Goal: Ask a question

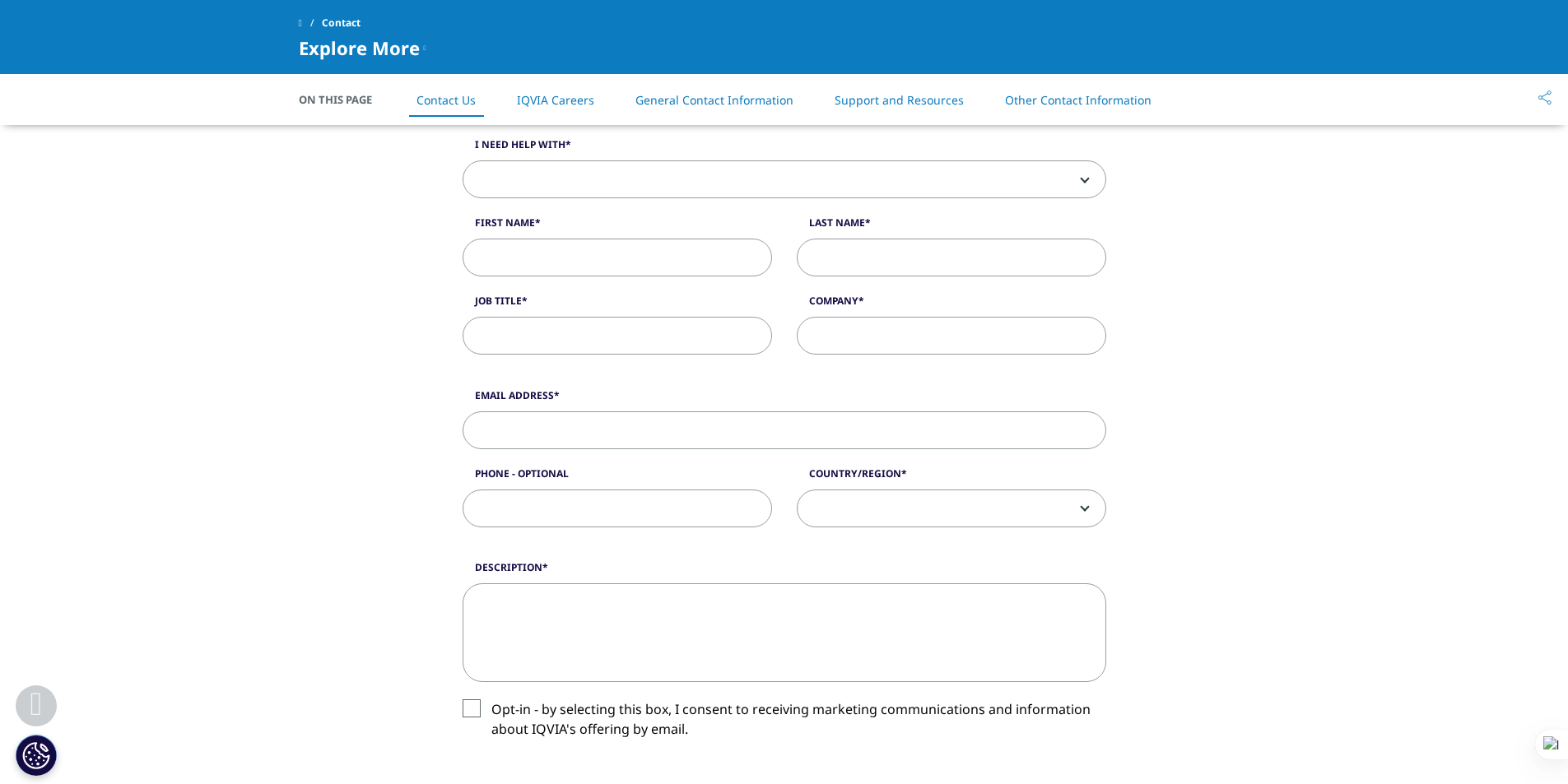
scroll to position [165, 0]
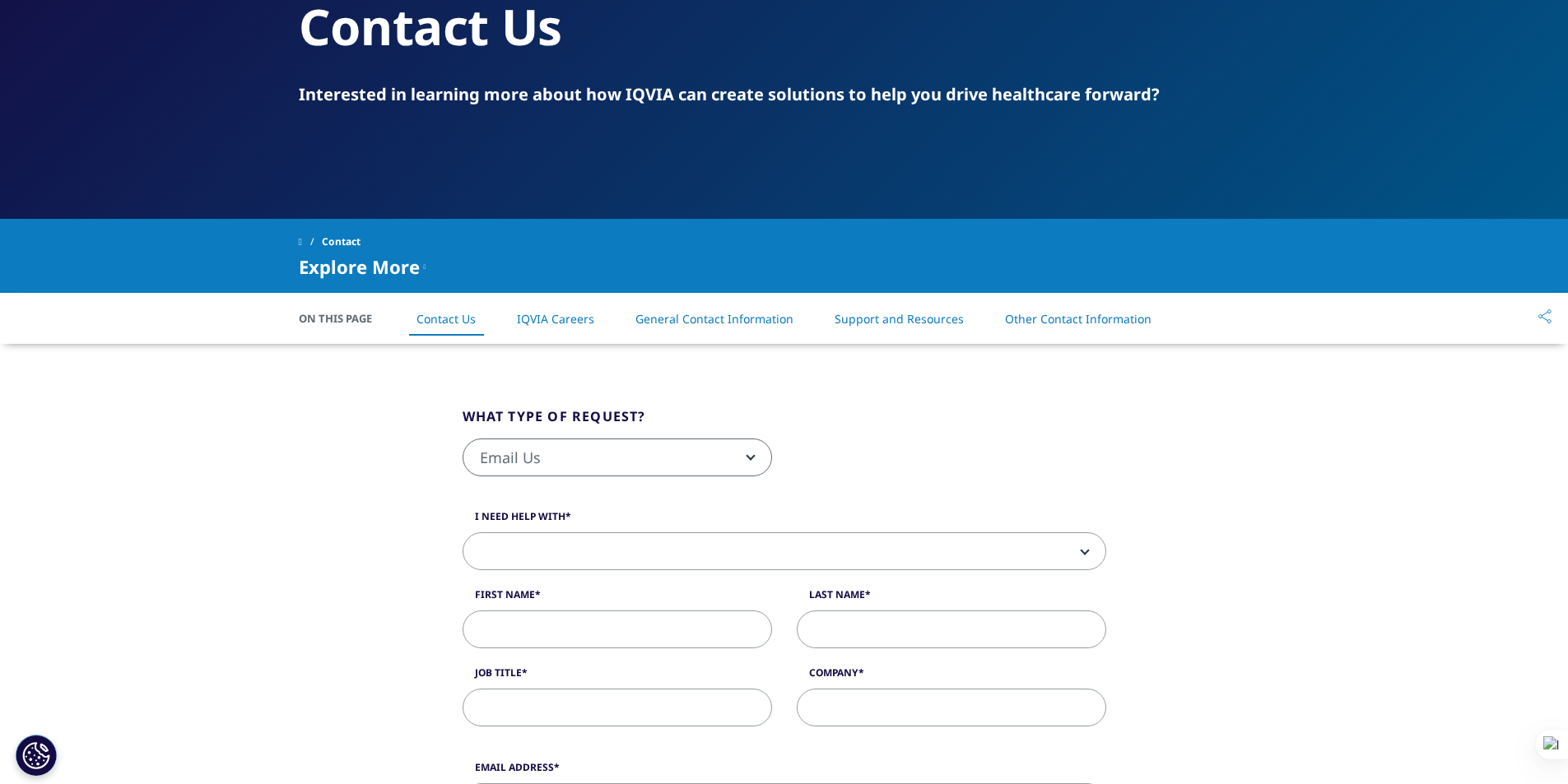
click at [536, 453] on span "Email Us" at bounding box center [617, 458] width 308 height 38
click at [530, 539] on span at bounding box center [784, 551] width 642 height 38
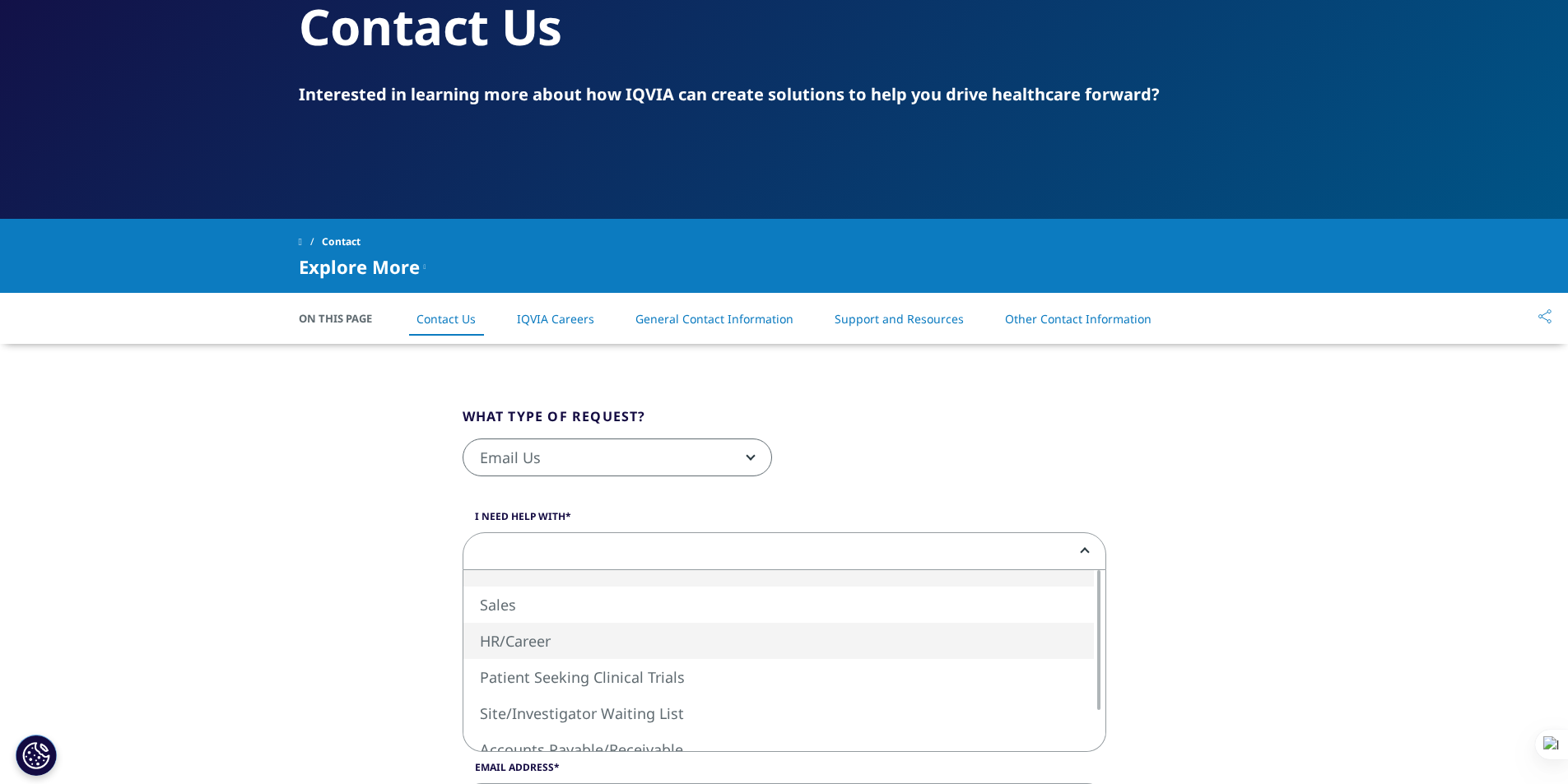
select select "HR/Career"
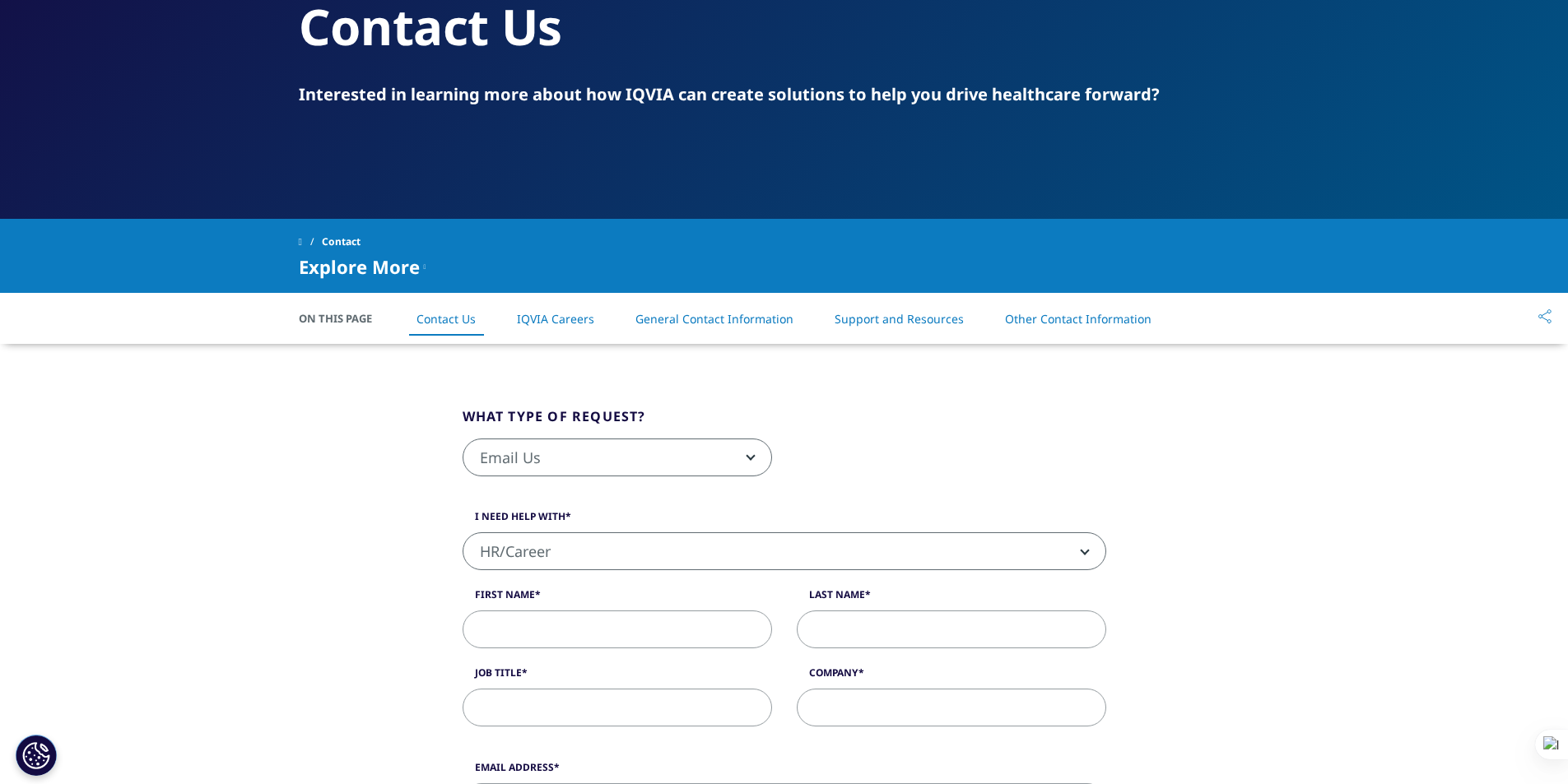
click at [556, 627] on input "First Name" at bounding box center [617, 629] width 310 height 38
type input "[PERSON_NAME]"
type input "De [PERSON_NAME]"
paste input "Líder desarrollador BI"
type input "Líder desarrollador BI"
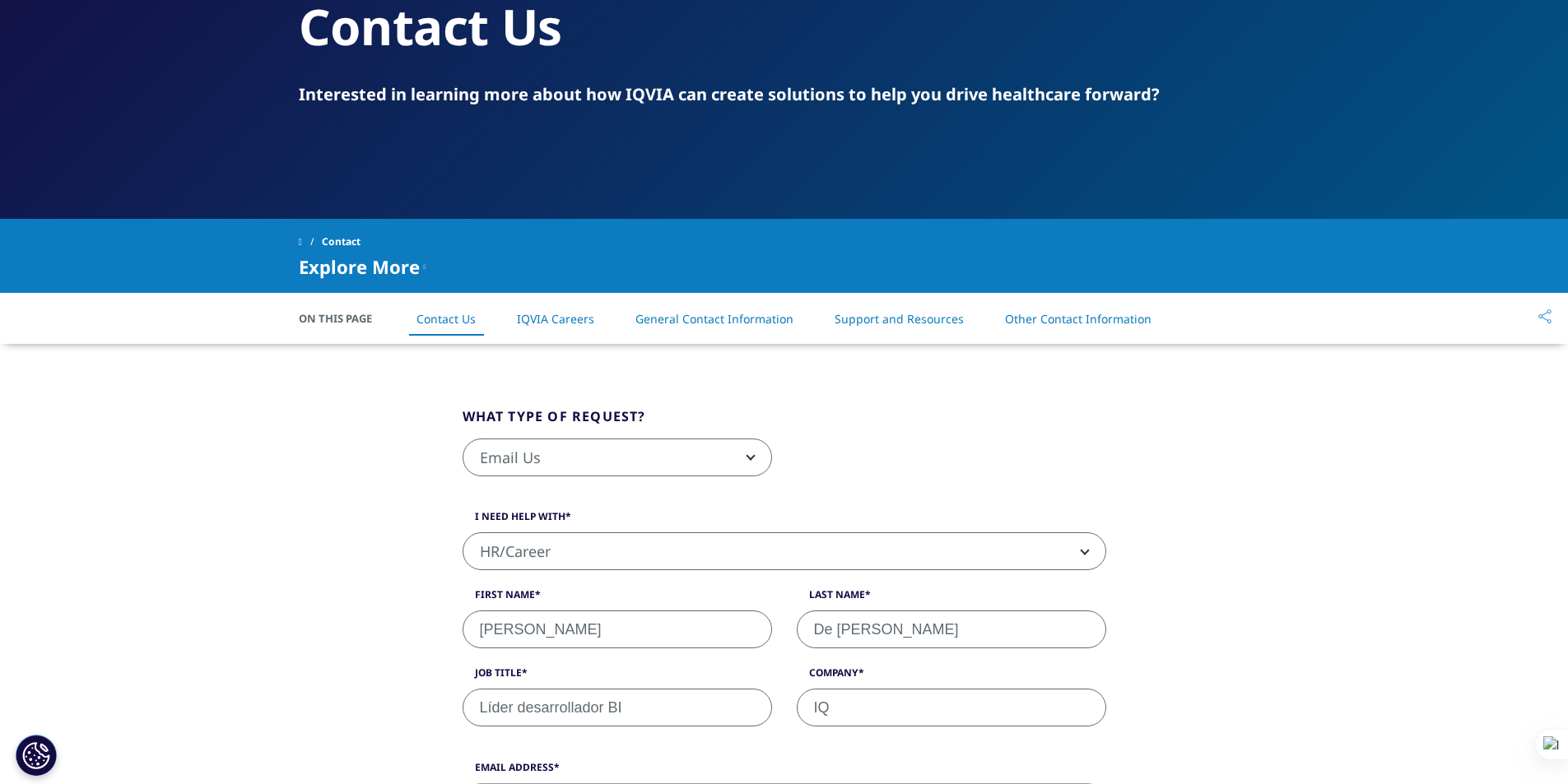
type input "I"
type input "."
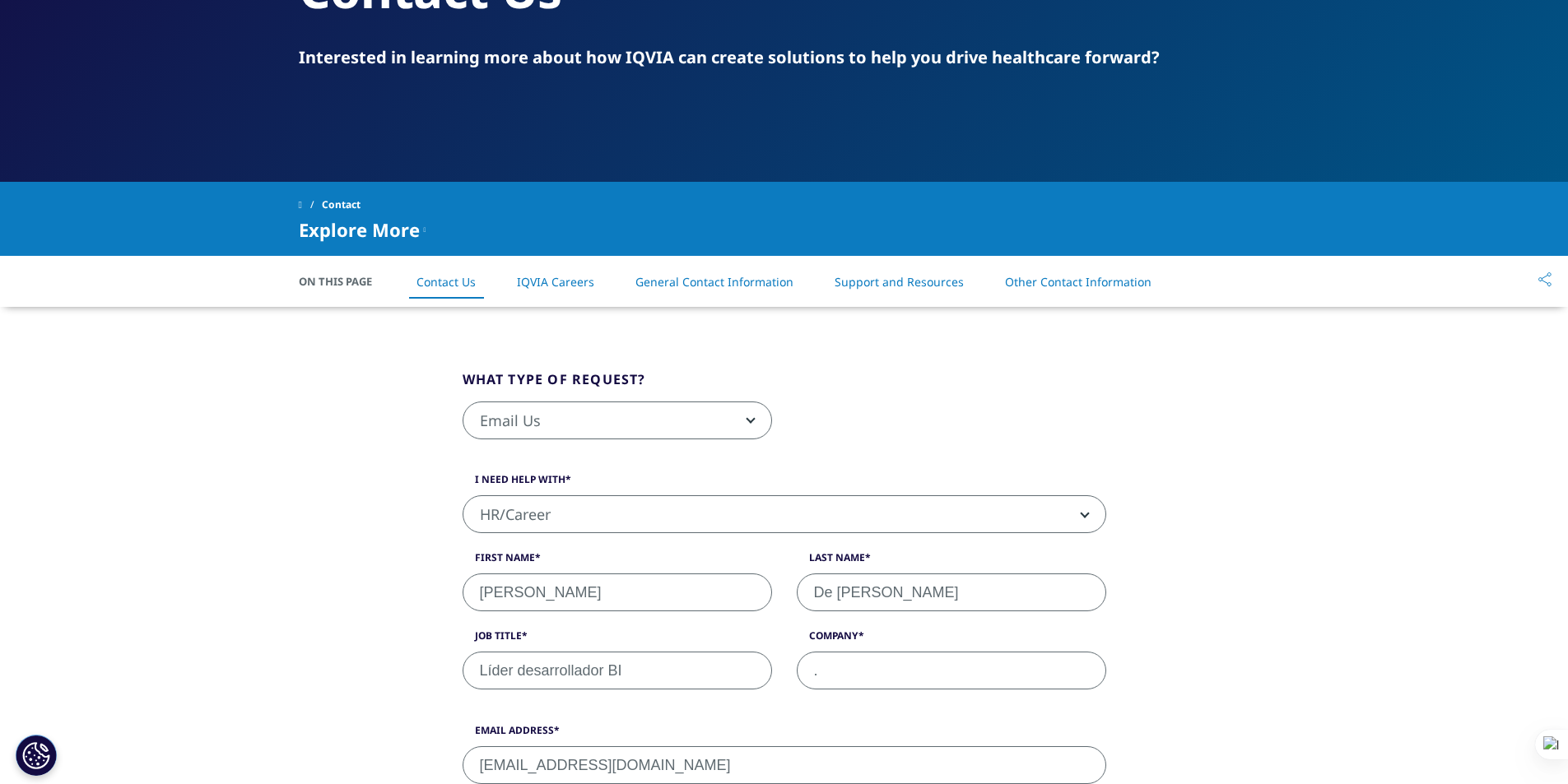
type input "[EMAIL_ADDRESS][DOMAIN_NAME]"
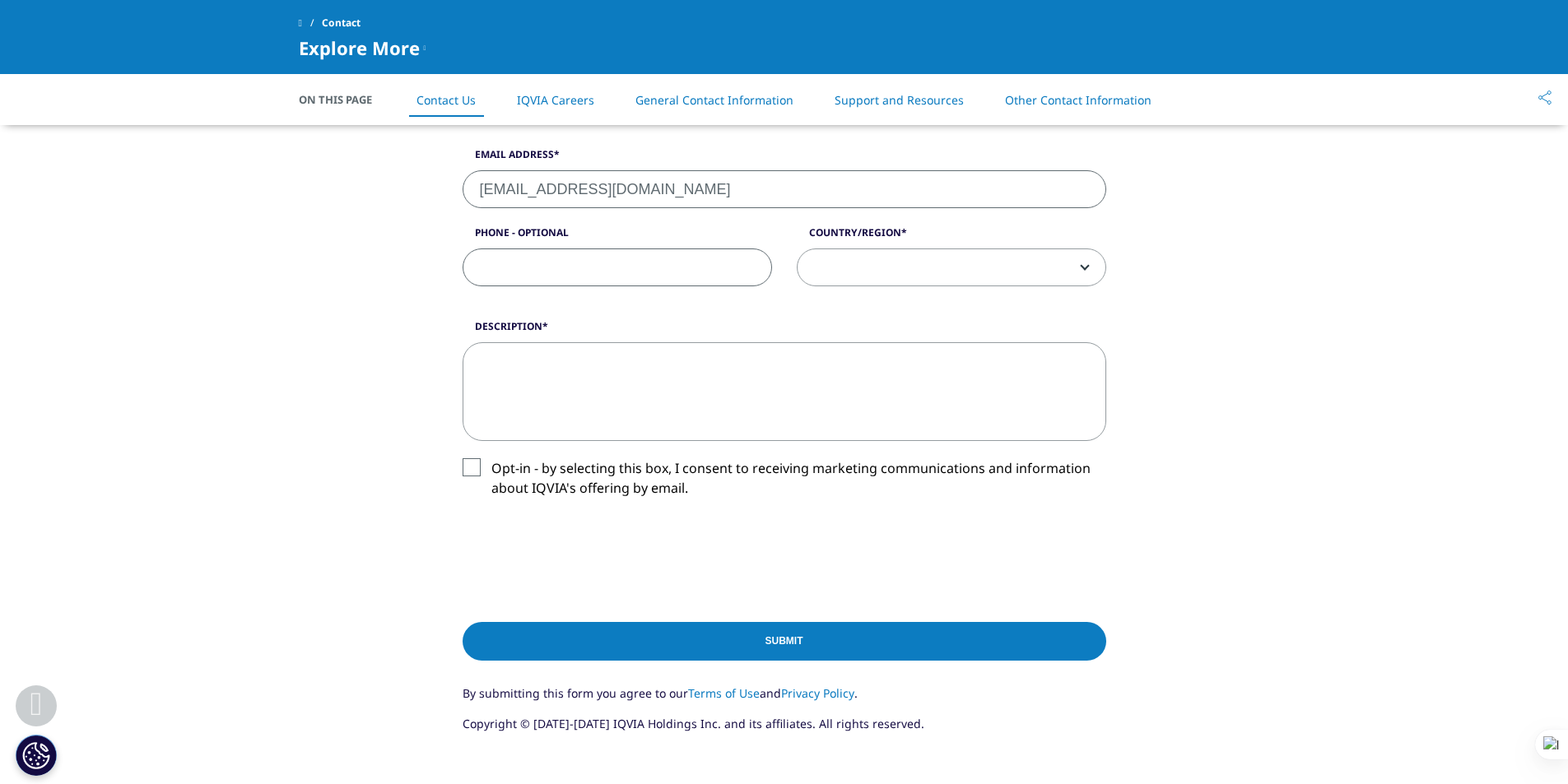
click at [569, 269] on input "Phone - Optional" at bounding box center [617, 267] width 310 height 38
click at [850, 269] on span at bounding box center [951, 268] width 308 height 38
select select "[GEOGRAPHIC_DATA]"
click at [675, 375] on textarea "Description" at bounding box center [784, 392] width 643 height 99
paste textarea "Líder desarrollador BI"
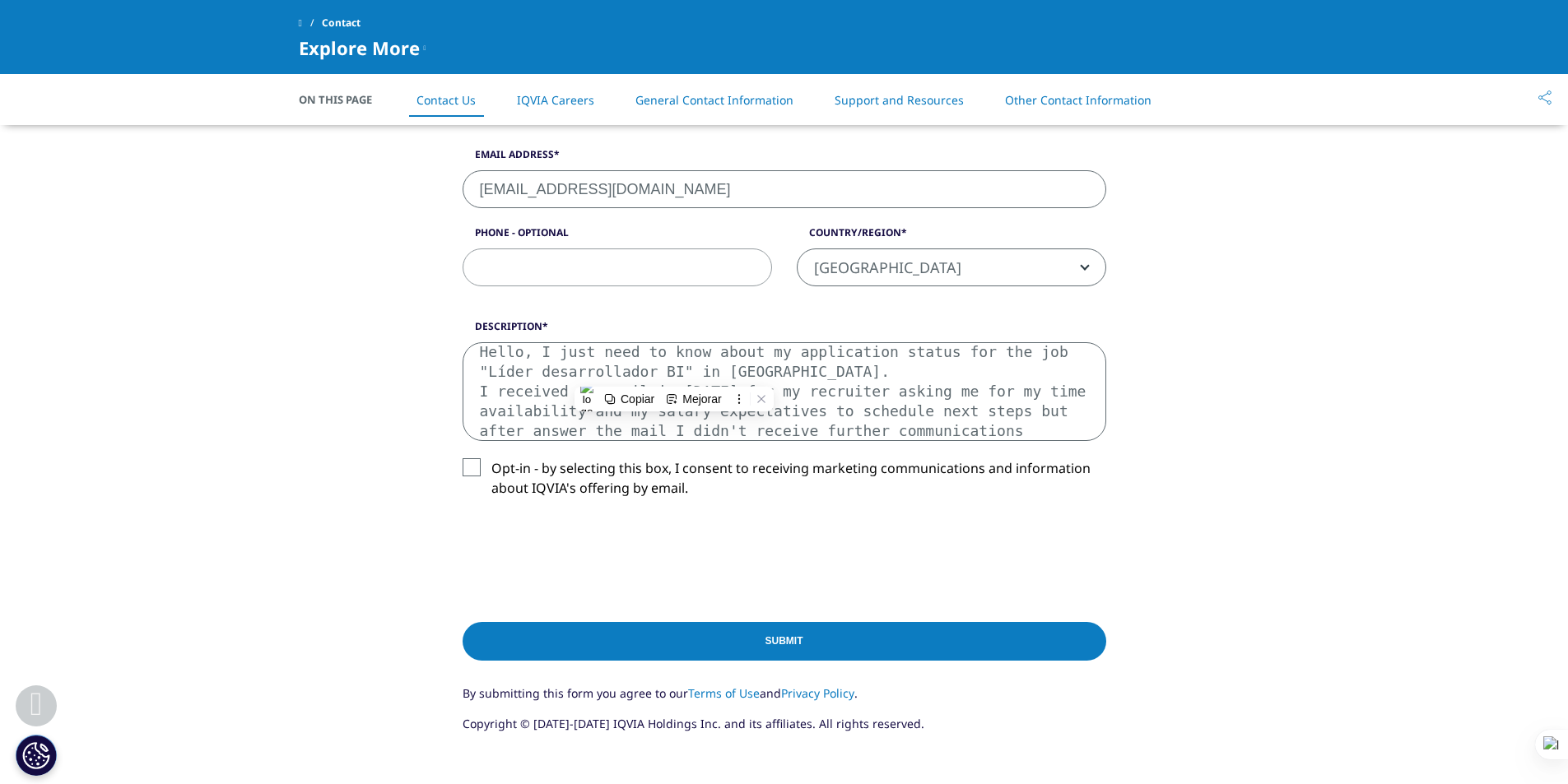
click at [954, 418] on textarea "Hello, I just need to know about my application status for the job "Líder desar…" at bounding box center [784, 392] width 643 height 99
drag, startPoint x: 1067, startPoint y: 391, endPoint x: 1067, endPoint y: 428, distance: 37.0
click at [1067, 428] on textarea "Hello, I just need to know about my application status for the job "Líder desar…" at bounding box center [784, 392] width 643 height 99
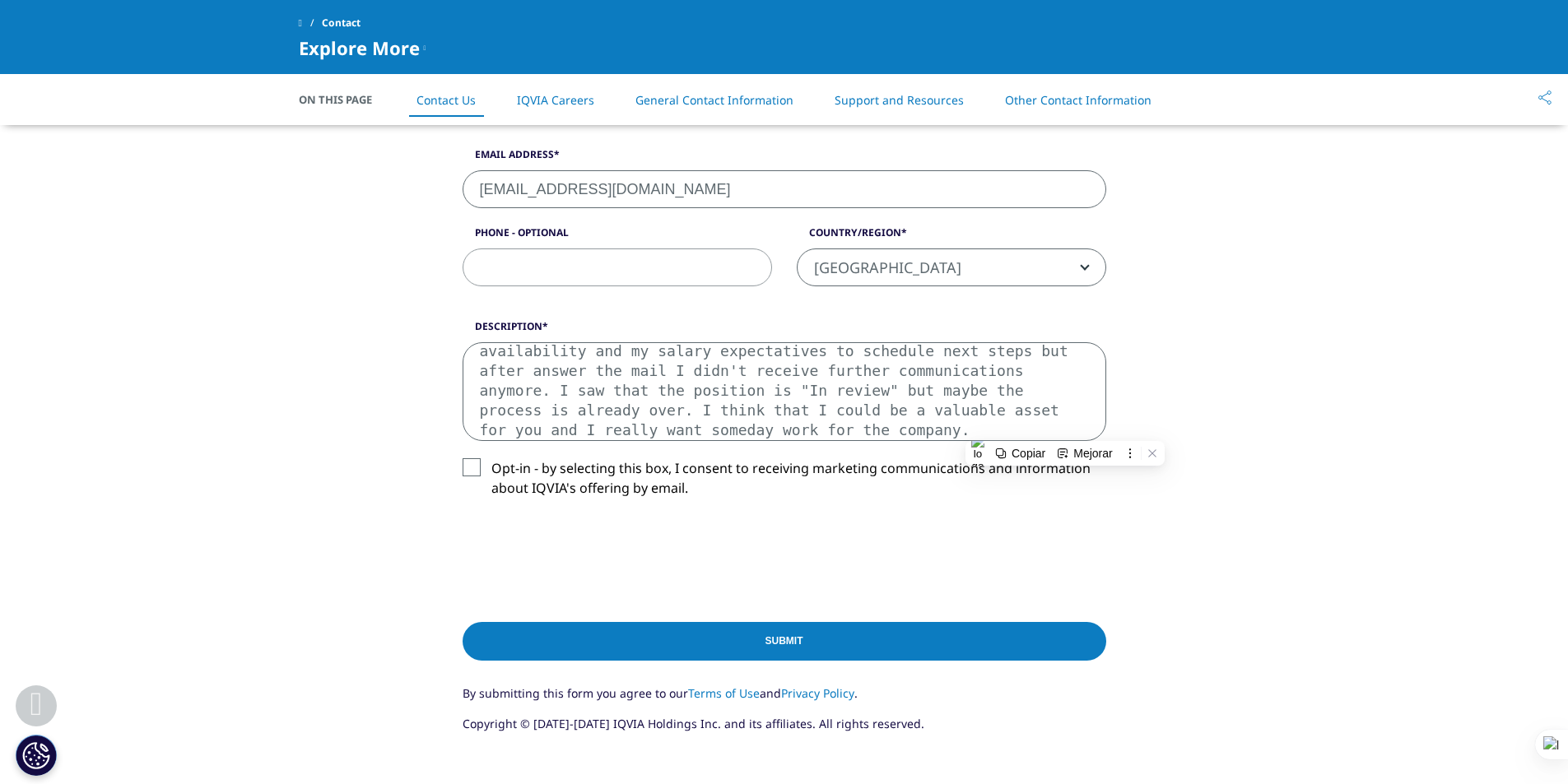
click at [876, 389] on textarea "Hello, I just need to know about my application status for the job "Líder desar…" at bounding box center [784, 392] width 643 height 99
click at [684, 427] on textarea "Hello, I just need to know about my application status for the job "Líder desar…" at bounding box center [784, 392] width 643 height 99
click at [866, 414] on textarea "Hello, I just need to know about my application status for the job "Líder desar…" at bounding box center [784, 392] width 643 height 99
drag, startPoint x: 1066, startPoint y: 387, endPoint x: 1061, endPoint y: 435, distance: 48.3
click at [1061, 435] on textarea "Hello, I just need to know about my application status for the job "Líder desar…" at bounding box center [784, 392] width 643 height 99
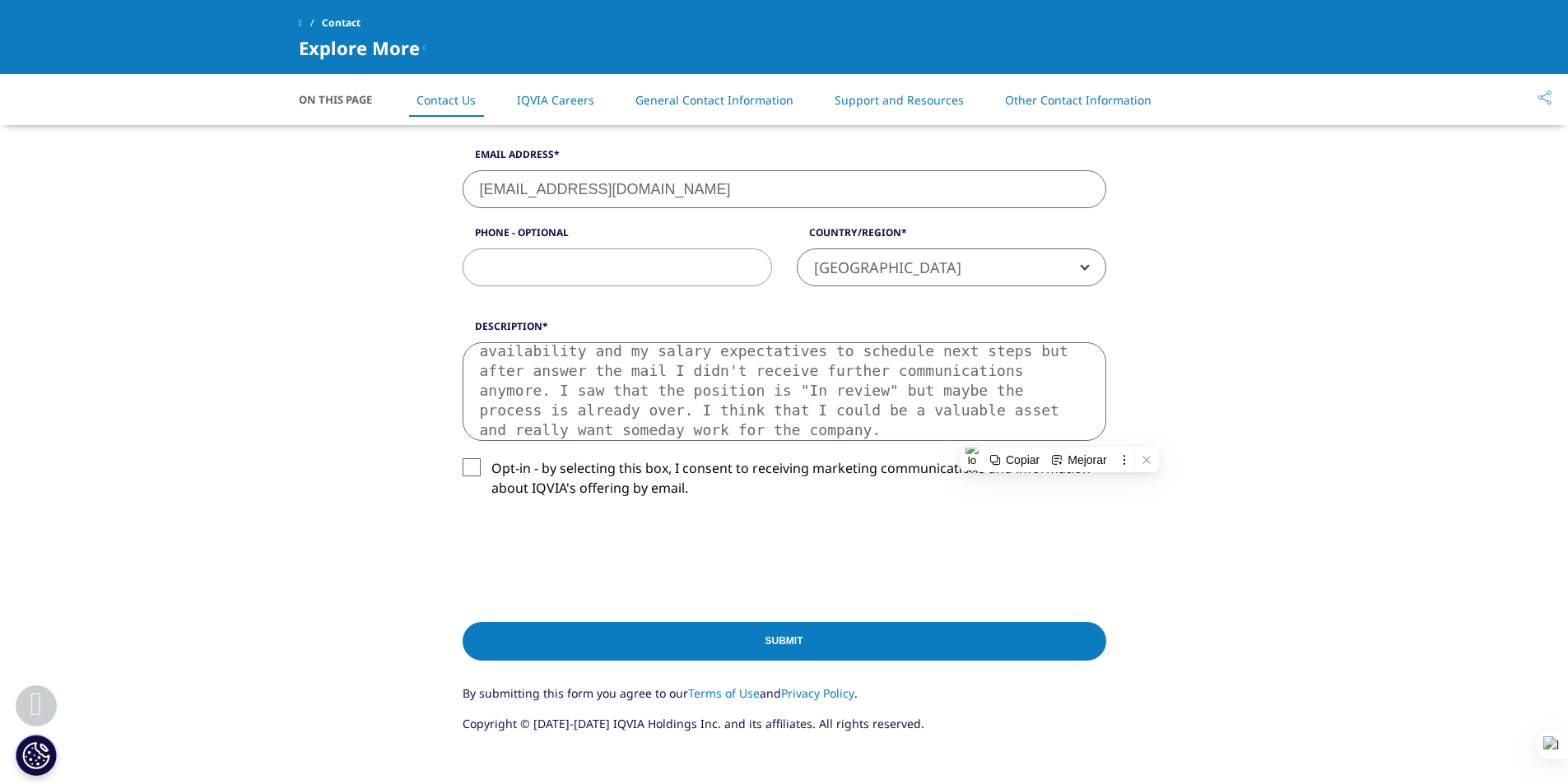
click at [669, 424] on textarea "Hello, I just need to know about my application status for the job "Líder desar…" at bounding box center [784, 392] width 643 height 99
click at [649, 437] on textarea "Hello, I just need to know about my application status for the job "Líder desar…" at bounding box center [784, 392] width 643 height 99
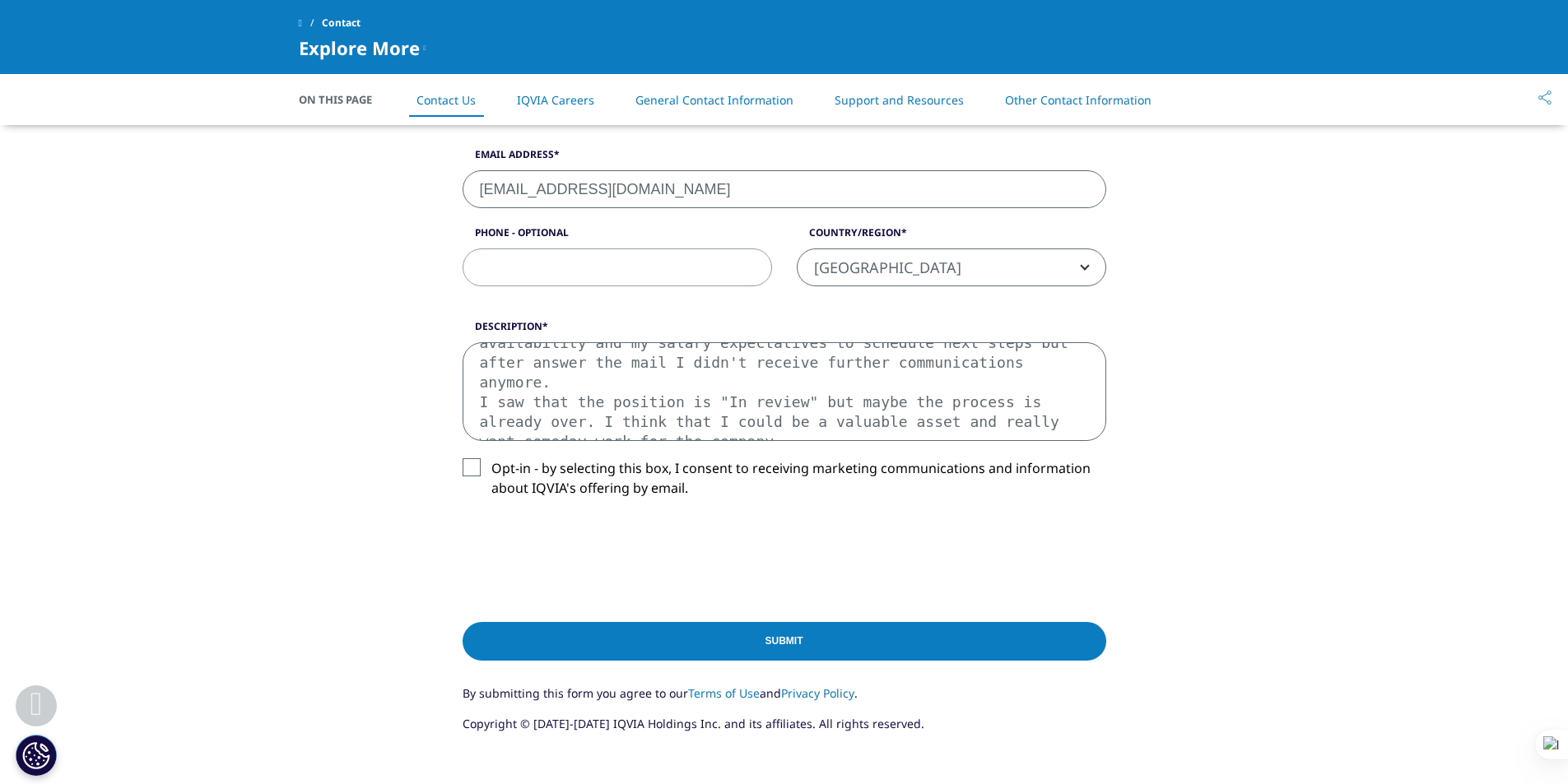
scroll to position [89, 0]
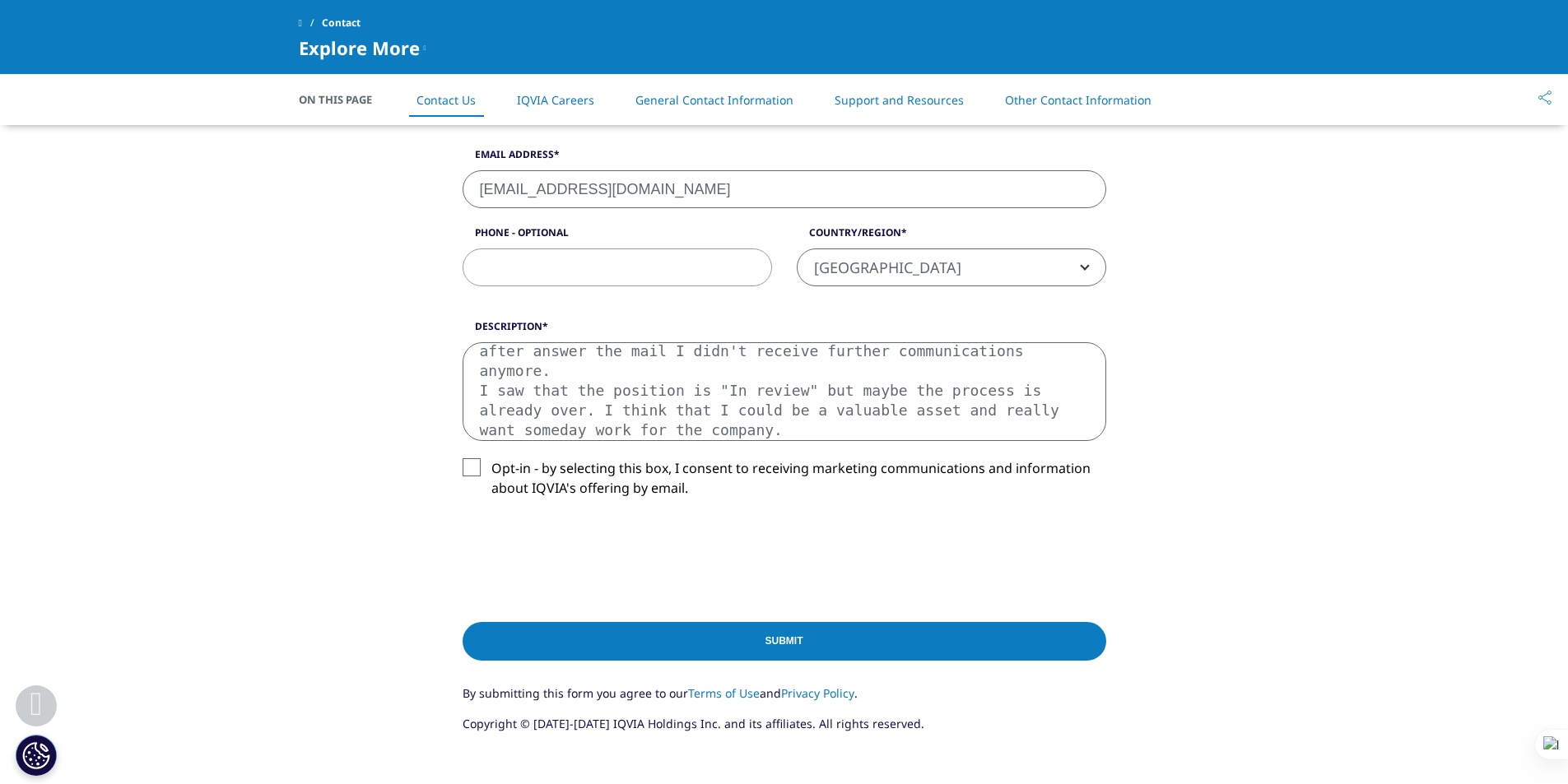
type textarea "Hello, I just need to know about my application status for the job "Líder desar…"
click at [761, 638] on input "Submit" at bounding box center [784, 642] width 643 height 38
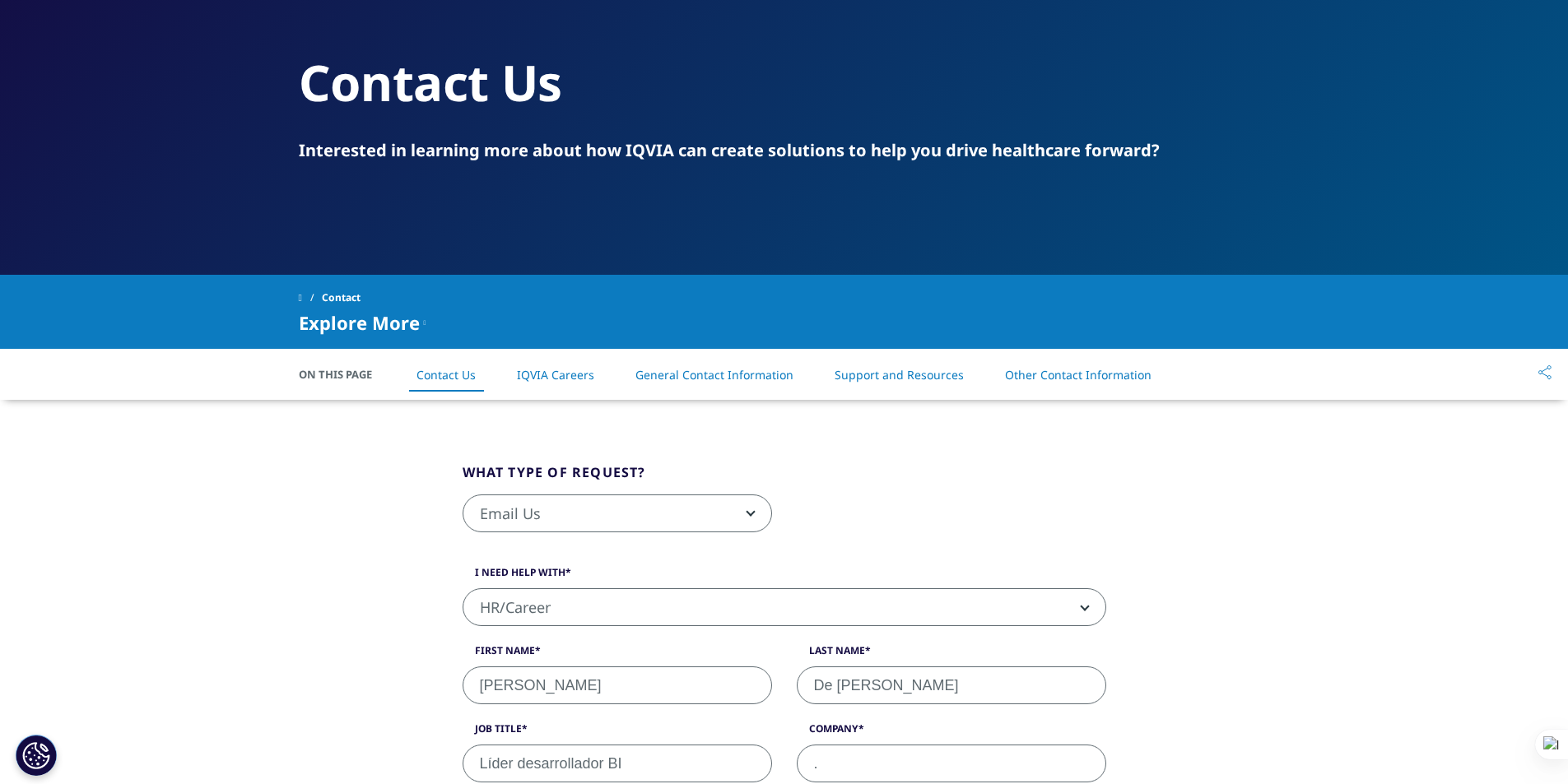
scroll to position [325, 0]
